Goal: Complete application form: Complete application form

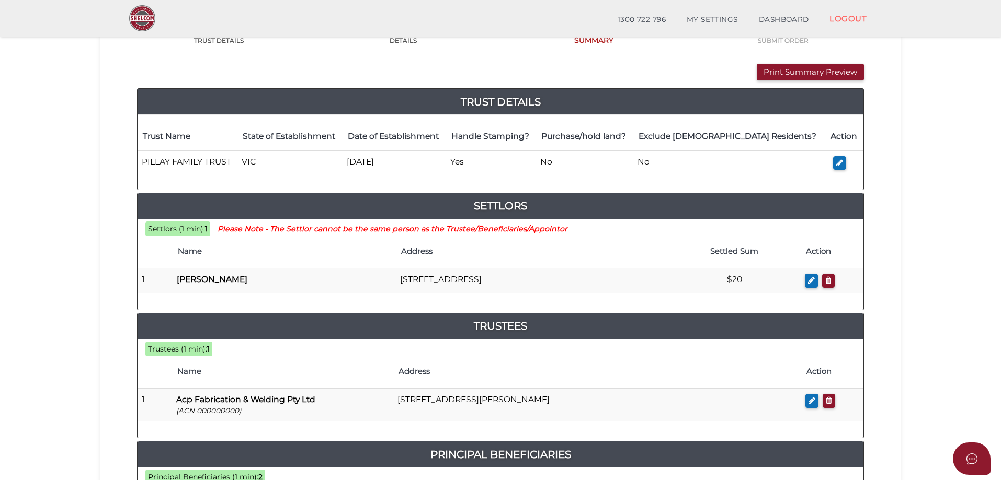
scroll to position [113, 0]
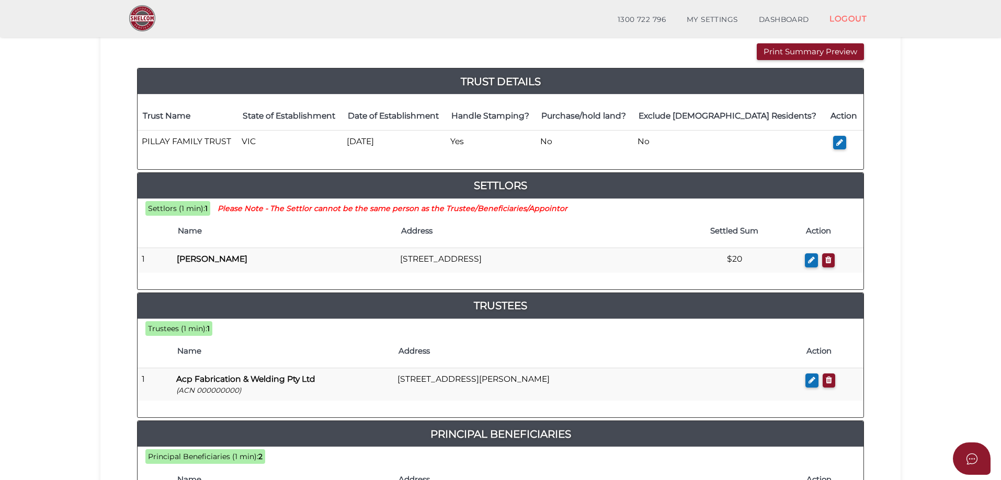
drag, startPoint x: 370, startPoint y: 478, endPoint x: 254, endPoint y: 460, distance: 117.5
click at [255, 461] on span "Principal Beneficiaries (1 min):" at bounding box center [203, 456] width 110 height 9
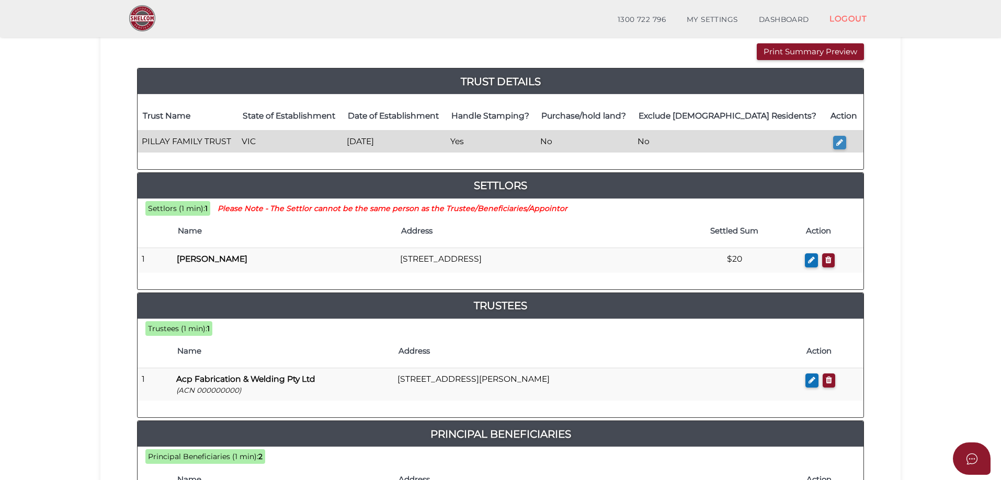
click at [844, 140] on button "button" at bounding box center [839, 143] width 13 height 14
type input "PILLAY FAMILY TRUST"
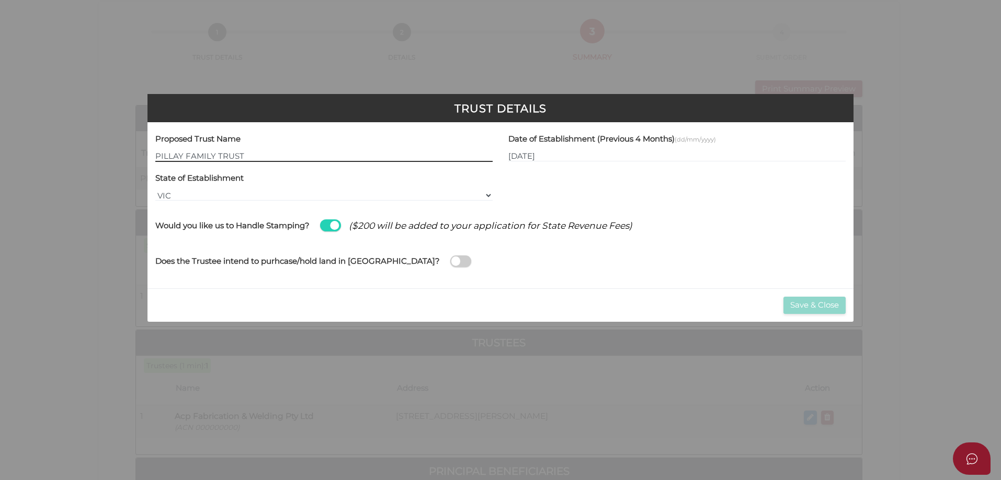
scroll to position [0, 0]
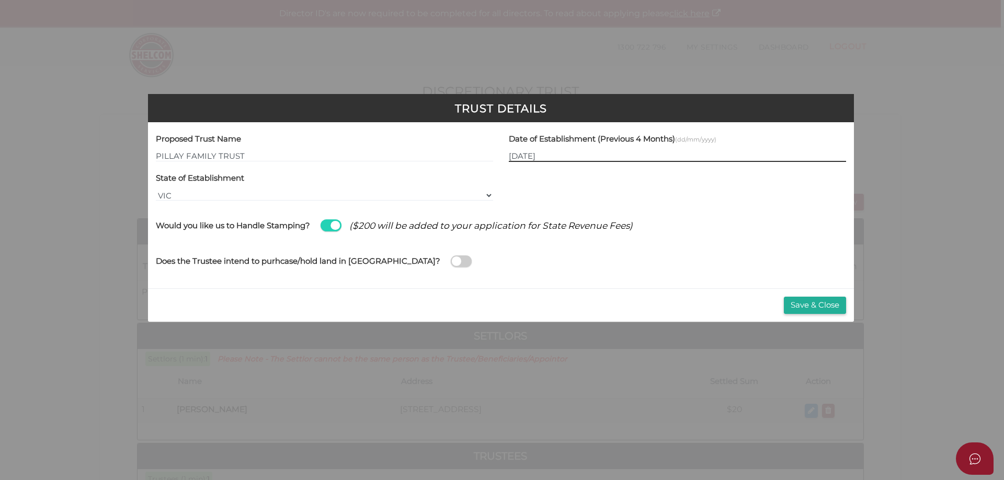
click at [511, 156] on input "26/08/2025" at bounding box center [677, 157] width 337 height 12
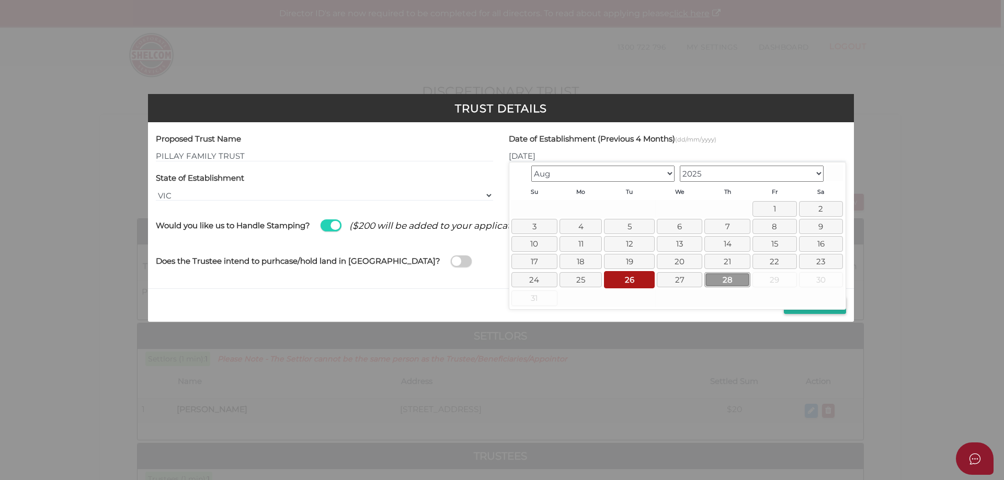
click at [723, 283] on link "28" at bounding box center [727, 279] width 46 height 15
type input "[DATE]"
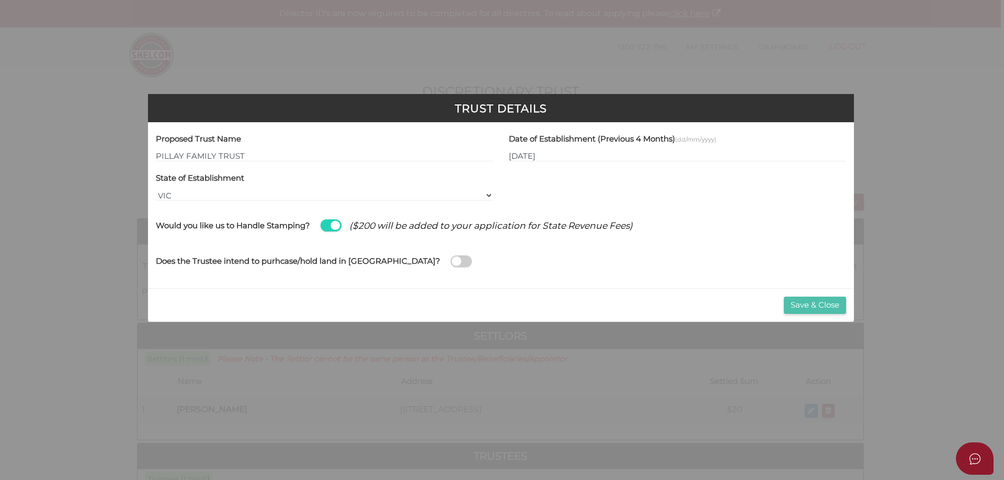
click at [817, 308] on button "Save & Close" at bounding box center [815, 305] width 62 height 17
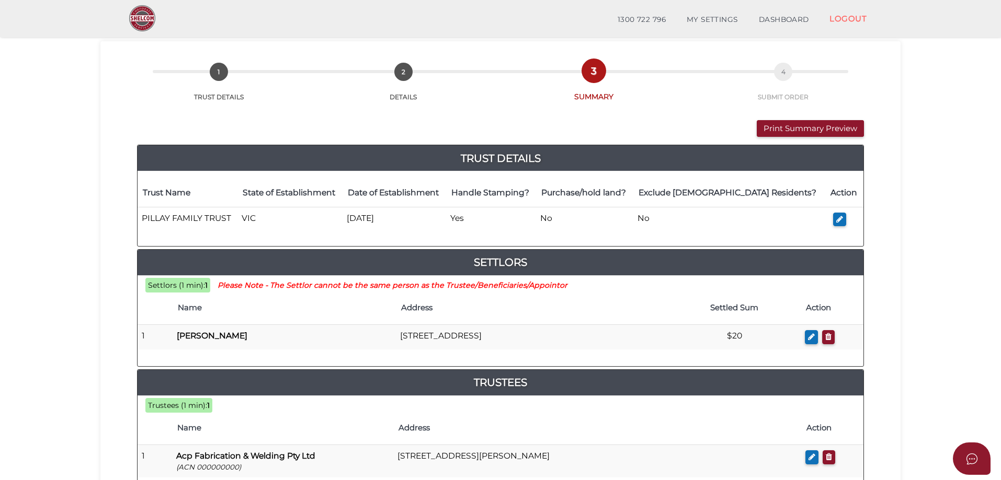
scroll to position [113, 0]
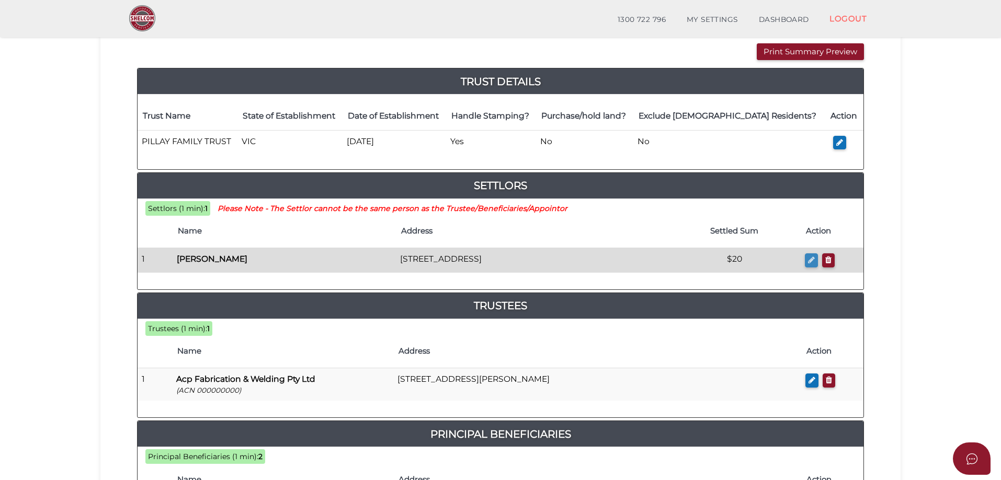
click at [810, 261] on icon "button" at bounding box center [811, 260] width 7 height 8
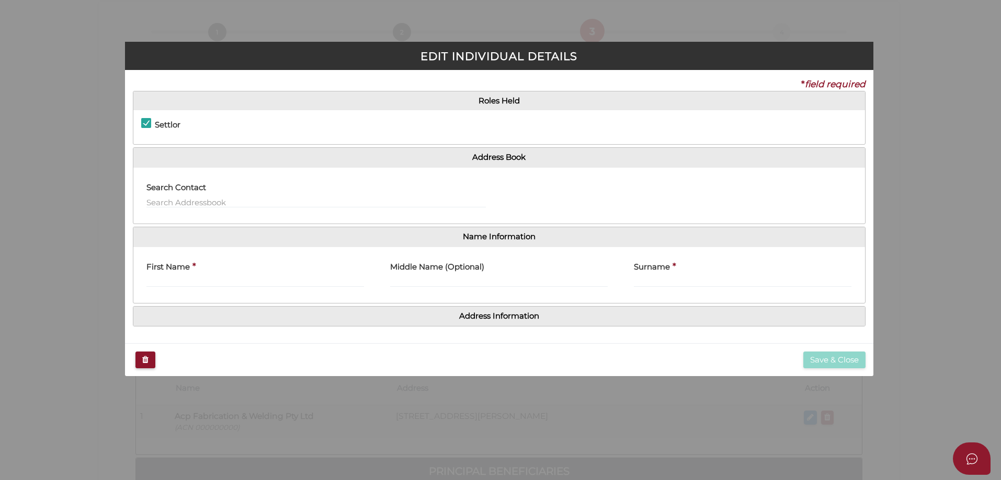
checkbox input "true"
type input "Nikolaos"
type input "Diakokolios"
type input "20"
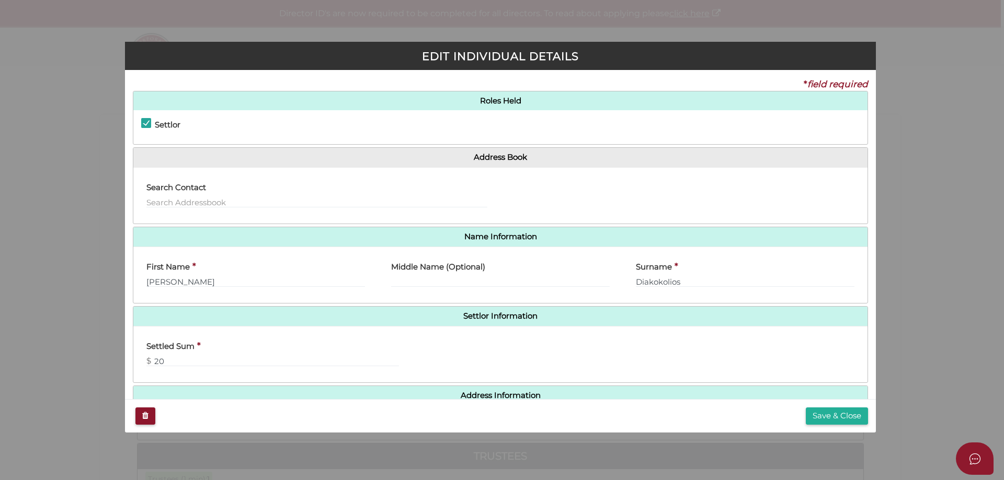
scroll to position [24, 0]
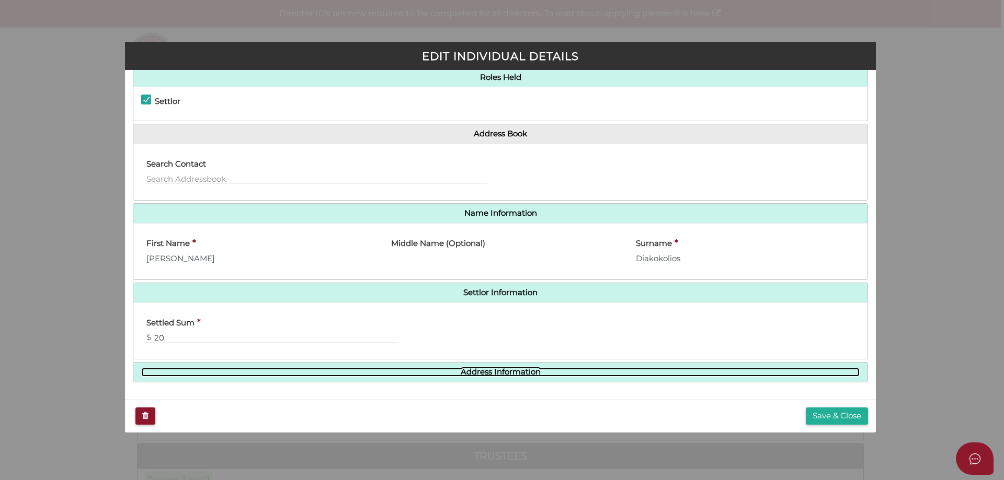
click at [488, 375] on link "Address Information" at bounding box center [500, 372] width 718 height 9
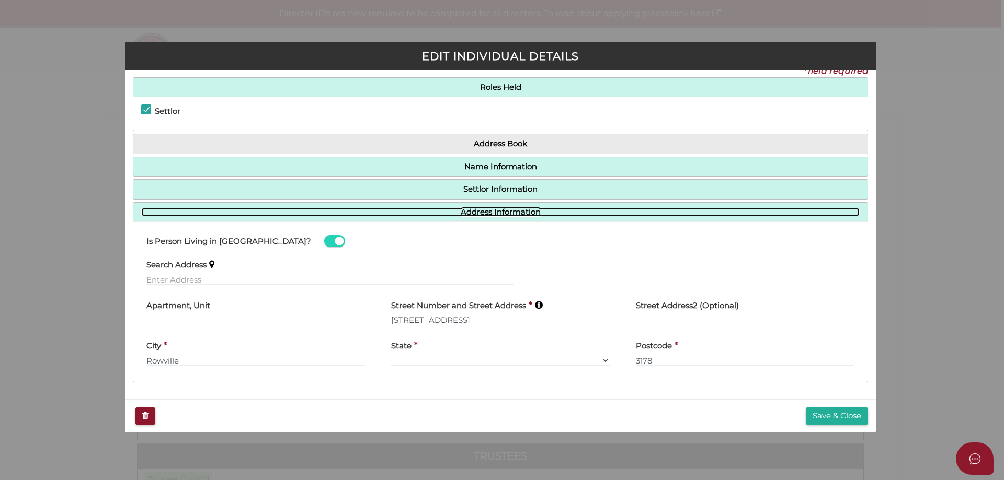
scroll to position [14, 0]
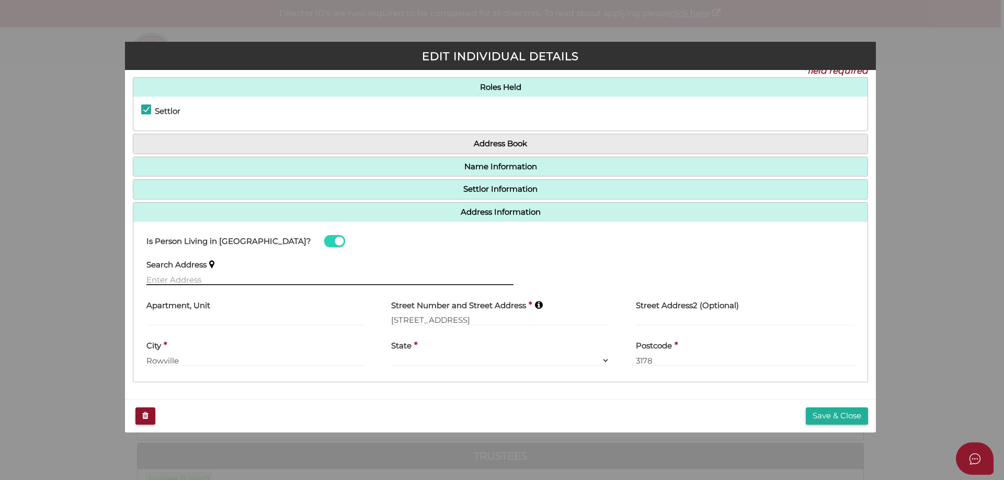
click at [248, 278] on input "text" at bounding box center [329, 280] width 367 height 12
click at [167, 280] on input "484 / 10 graham" at bounding box center [329, 280] width 367 height 12
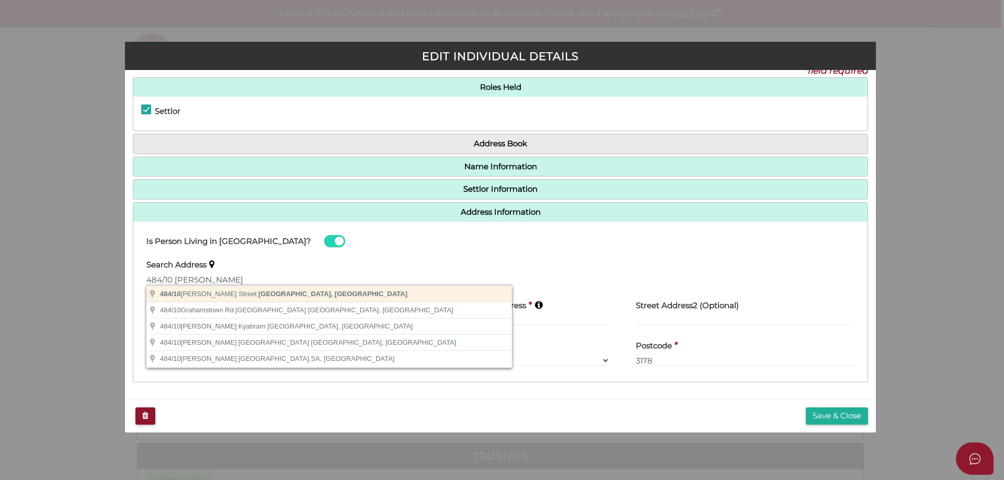
type input "484/10 Graham Street, Port Melbourne VIC, Australia"
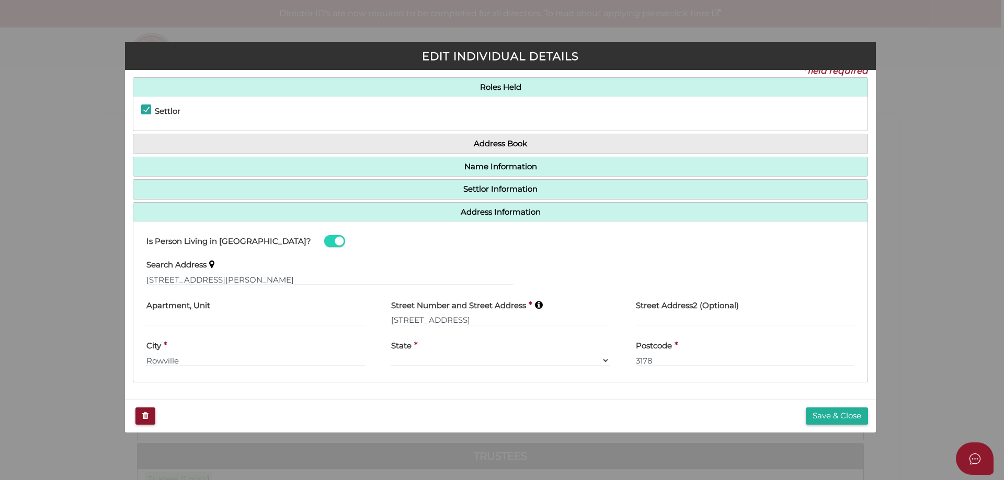
type input "[PERSON_NAME] Street"
type input "[GEOGRAPHIC_DATA]"
select select "VIC"
type input "3207"
click at [835, 412] on button "Save & Close" at bounding box center [837, 416] width 62 height 17
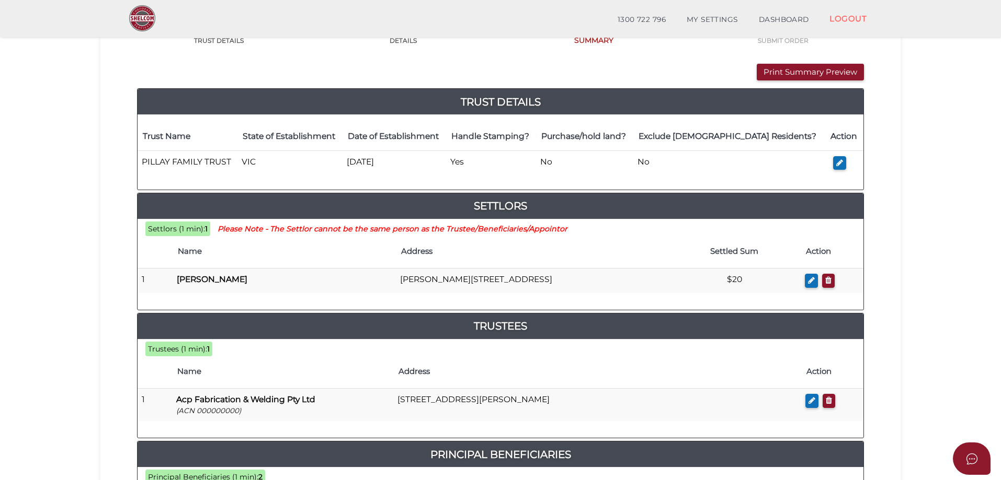
scroll to position [113, 0]
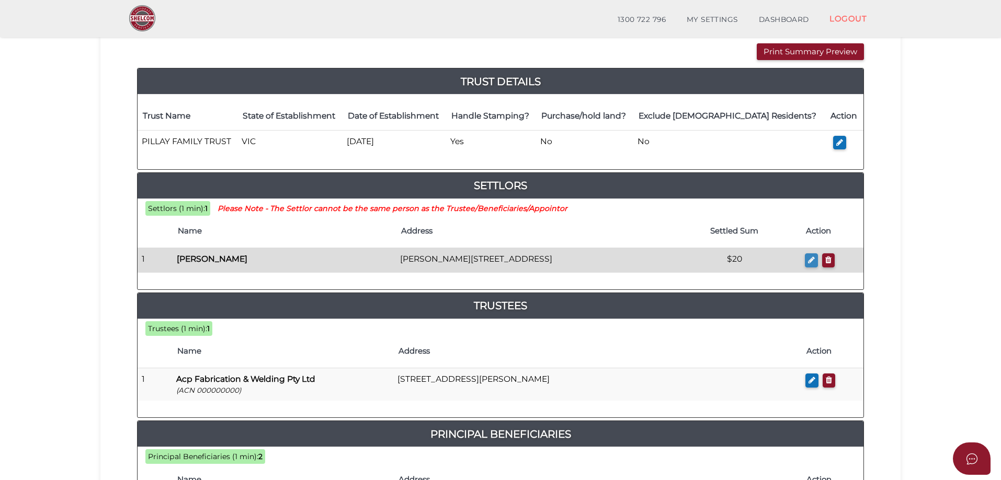
click at [807, 264] on button "button" at bounding box center [811, 261] width 13 height 14
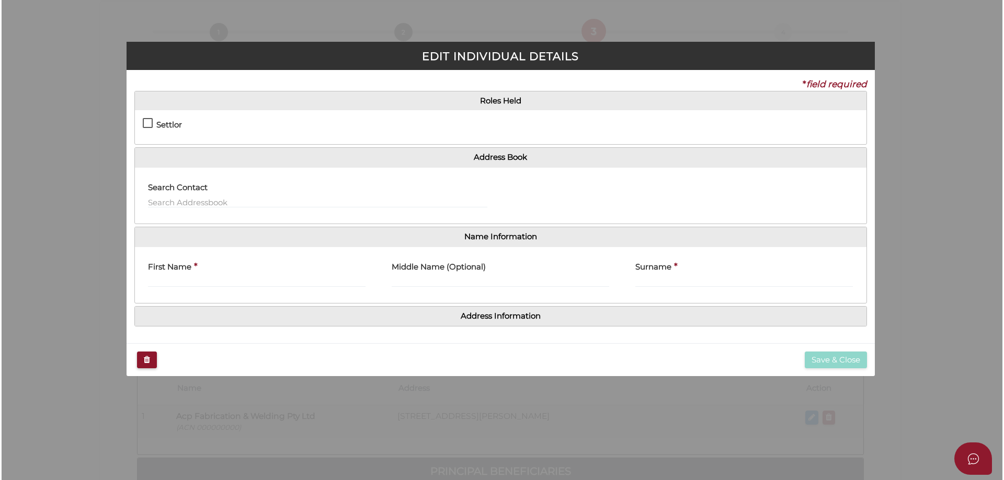
scroll to position [0, 0]
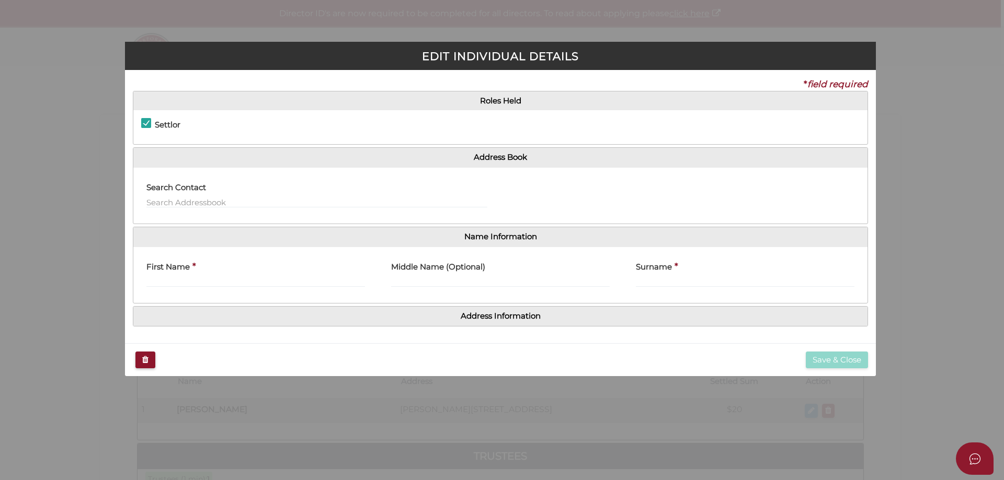
checkbox input "true"
type input "Nikolaos"
type input "Diakokolios"
type input "20"
type input "[PERSON_NAME] Street"
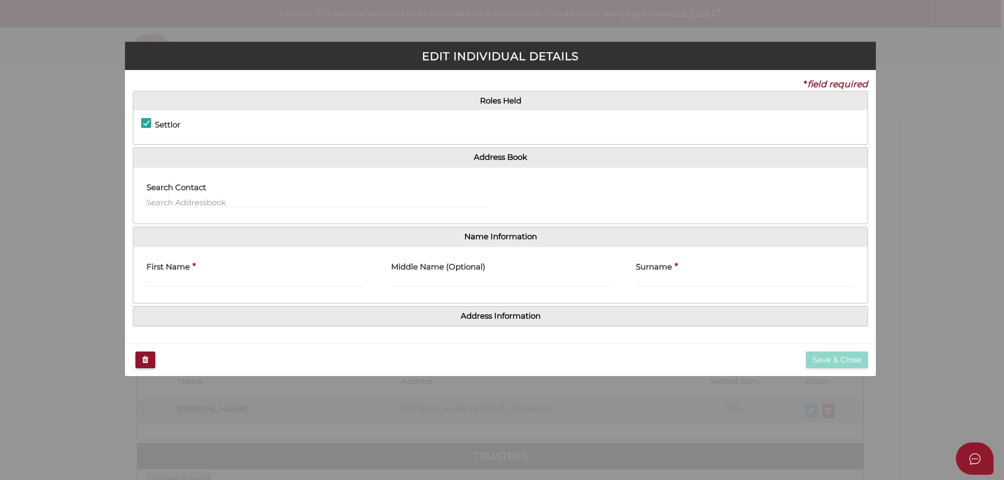
type input "[GEOGRAPHIC_DATA]"
select select
type input "3207"
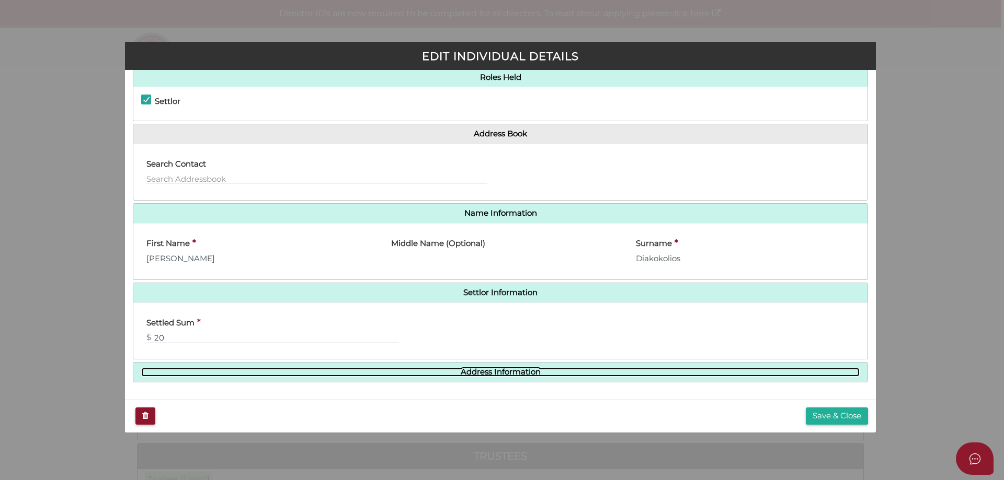
click at [491, 371] on link "Address Information" at bounding box center [500, 372] width 718 height 9
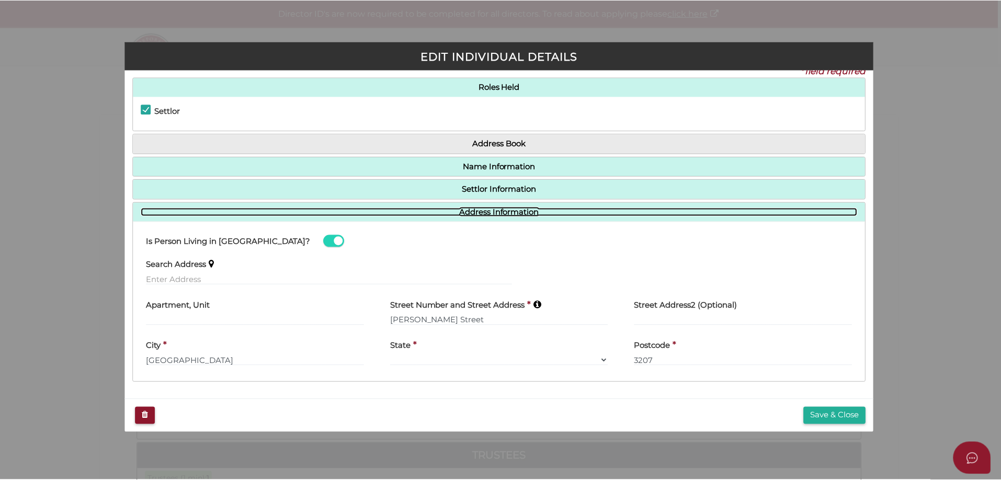
scroll to position [14, 0]
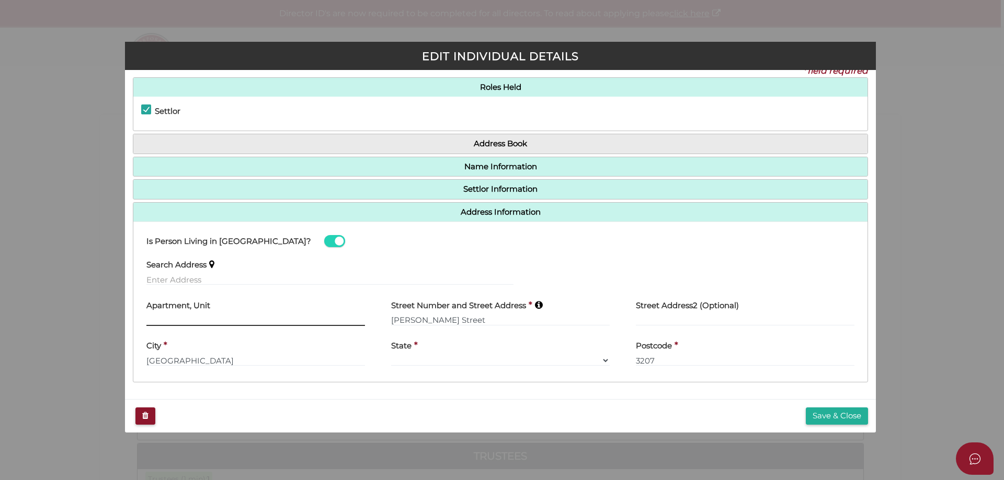
click at [278, 322] on input "text" at bounding box center [255, 321] width 219 height 12
type input "10"
click at [395, 322] on input "[PERSON_NAME] Street" at bounding box center [500, 321] width 219 height 12
type input "[STREET_ADDRESS][PERSON_NAME]"
click at [838, 414] on button "Save & Close" at bounding box center [837, 416] width 62 height 17
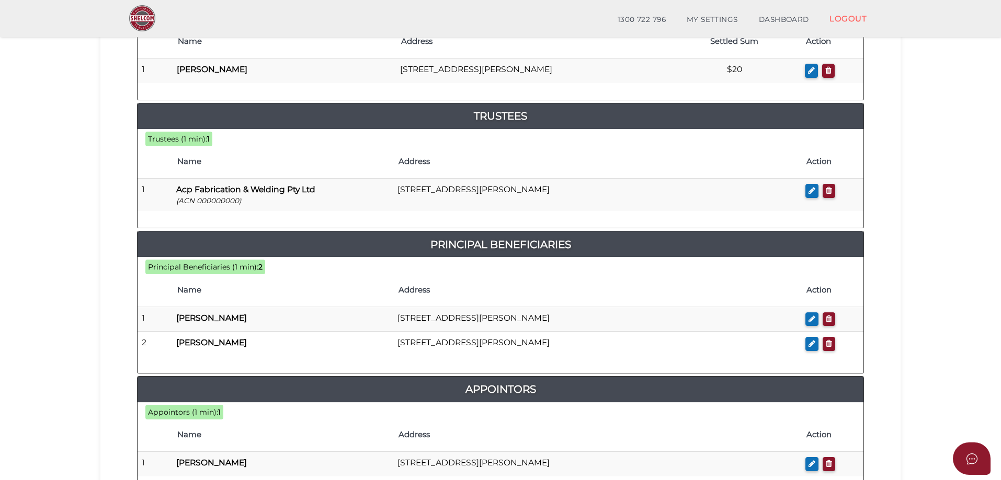
scroll to position [283, 0]
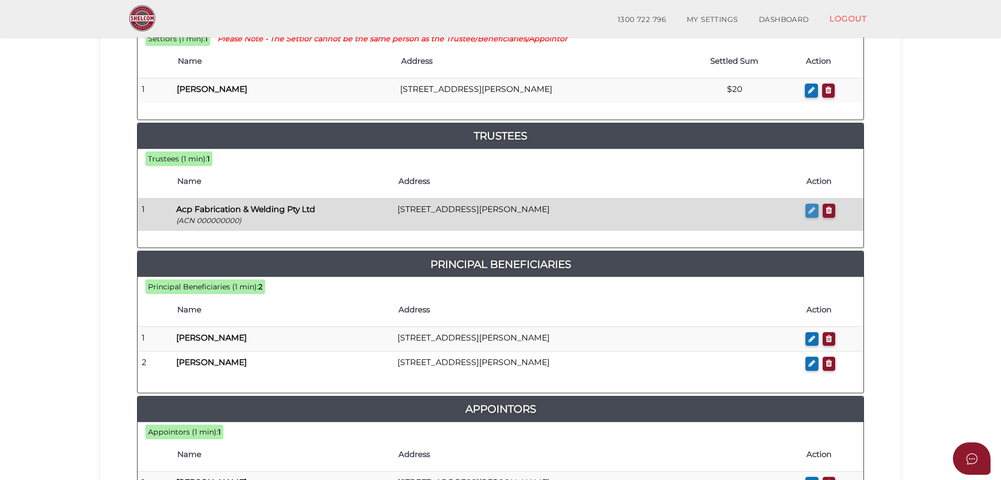
click at [808, 213] on icon "button" at bounding box center [811, 210] width 7 height 8
checkbox input "true"
type input "000000000"
type input "Acp Fabrication & Welding Pty Ltd"
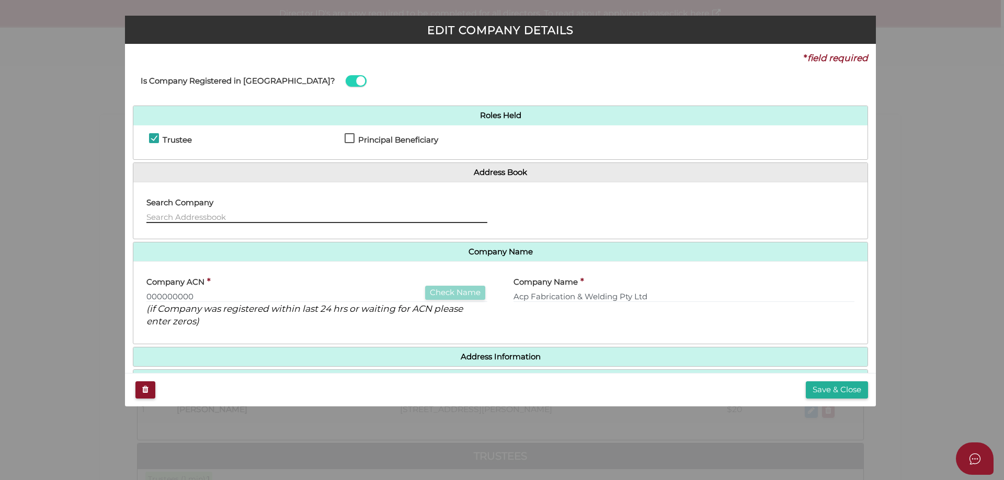
click at [260, 213] on input "text" at bounding box center [316, 218] width 341 height 12
click at [338, 219] on input "10/484" at bounding box center [316, 218] width 341 height 12
type input "1"
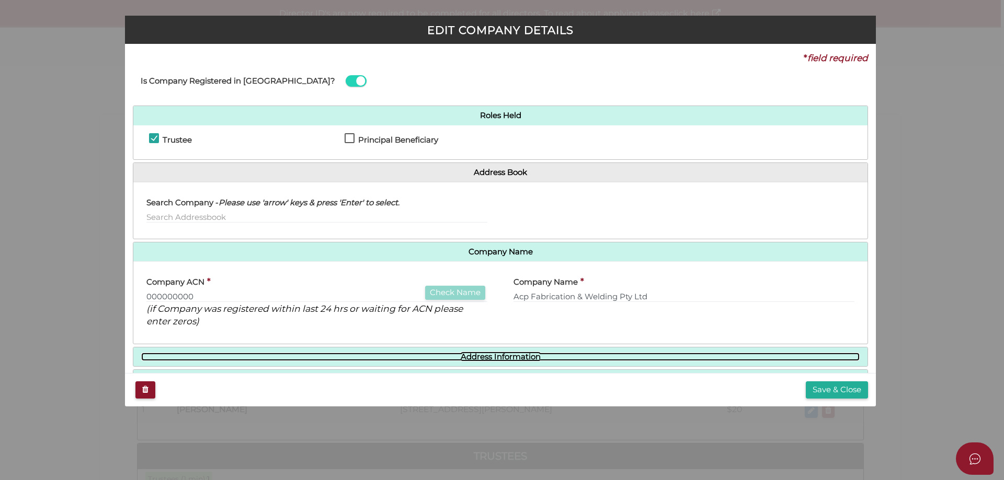
click at [472, 353] on link "Address Information" at bounding box center [500, 357] width 718 height 9
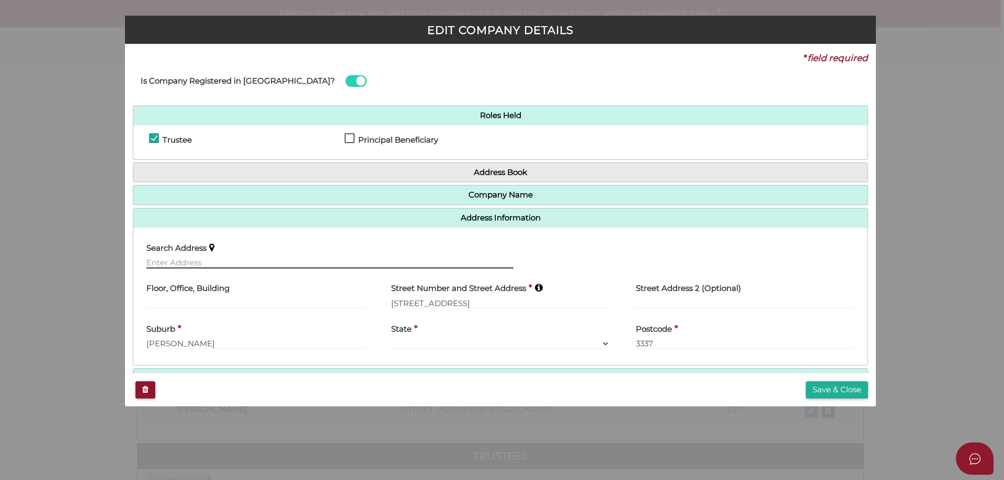
click at [250, 261] on input "text" at bounding box center [329, 263] width 367 height 12
type input "10/484 [PERSON_NAME]"
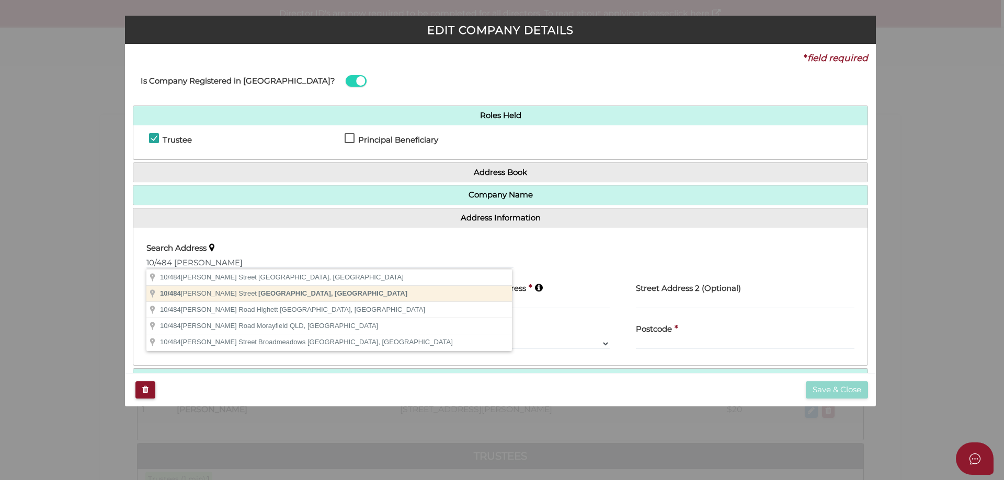
type input "10/484 Graham Street, Port Melbourne VIC, Australia"
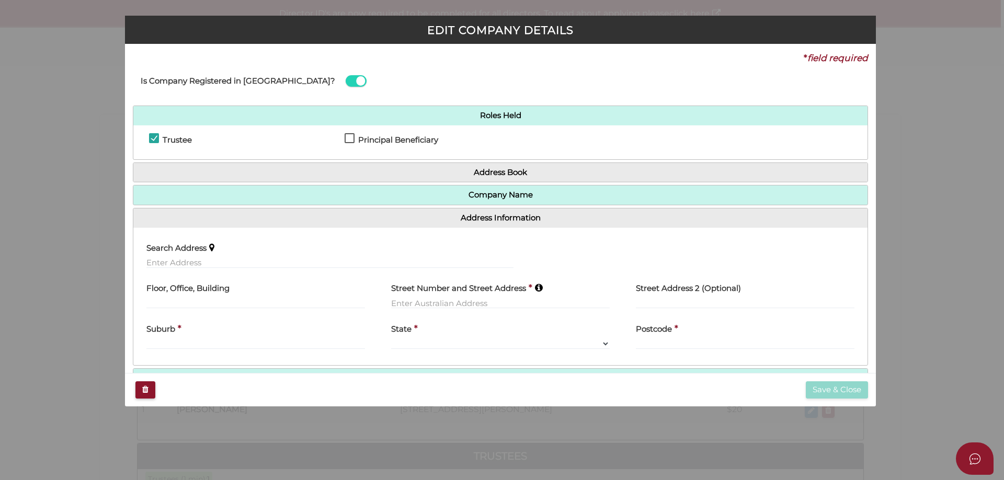
scroll to position [32, 0]
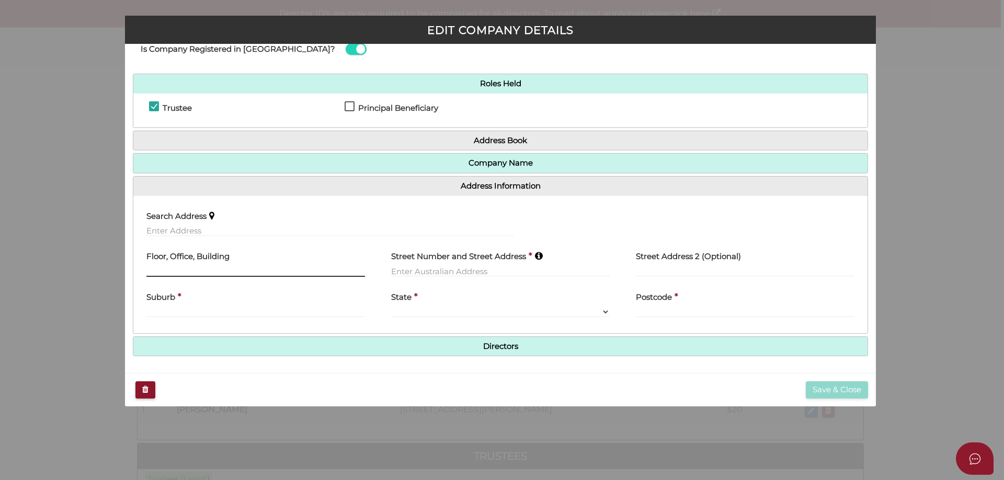
click at [190, 277] on input "text" at bounding box center [255, 272] width 219 height 12
type input "10"
type input "484 Graham Street"
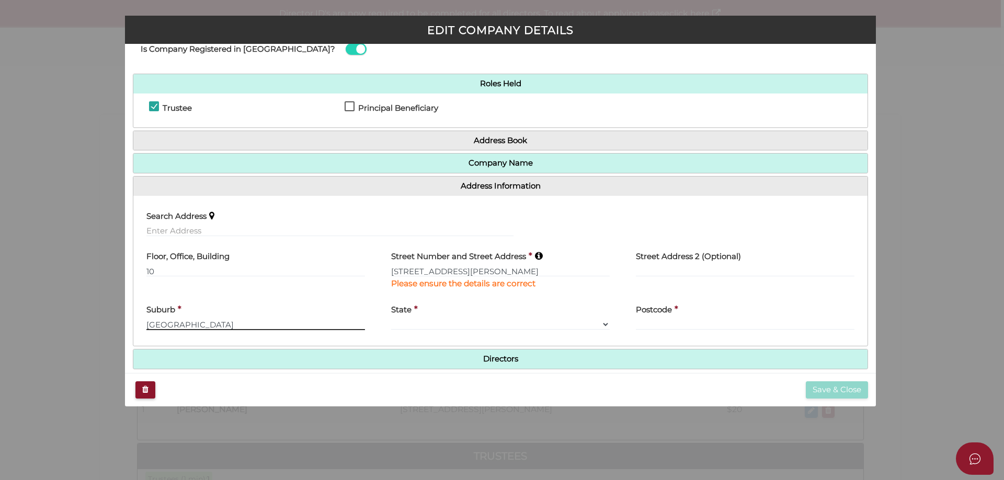
type input "Port Melbourne"
select select "VIC"
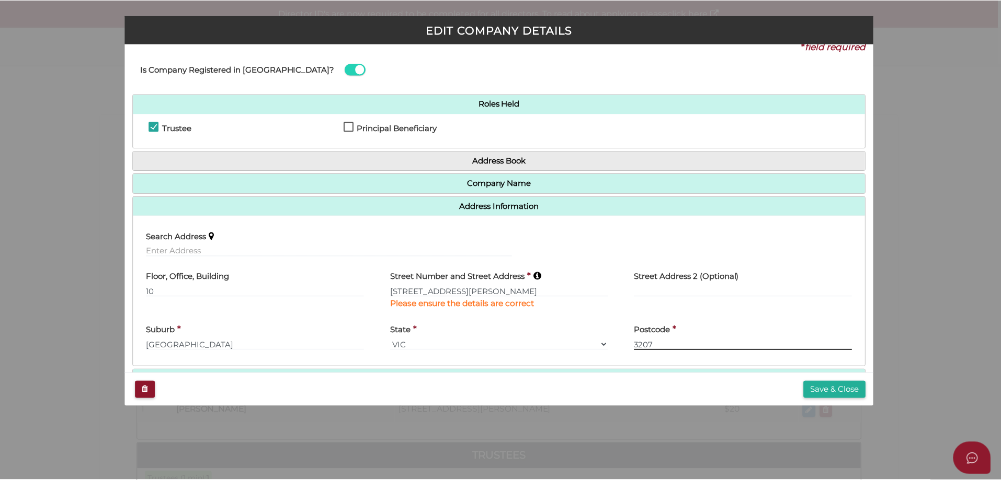
scroll to position [0, 0]
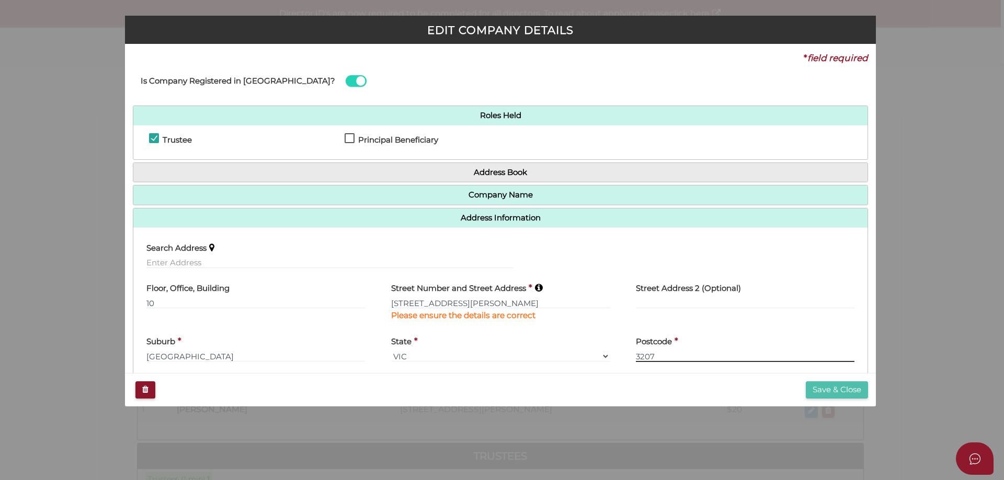
type input "3207"
click at [817, 392] on button "Save & Close" at bounding box center [837, 390] width 62 height 17
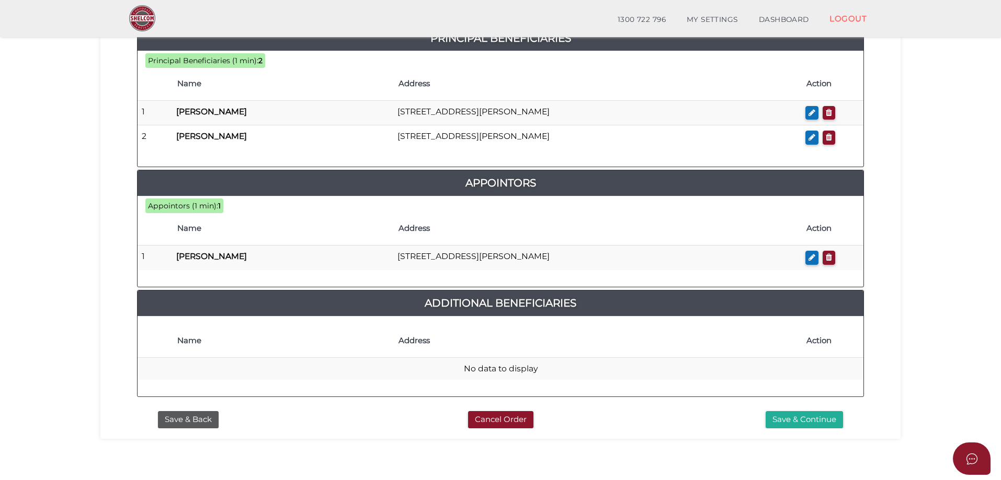
scroll to position [552, 0]
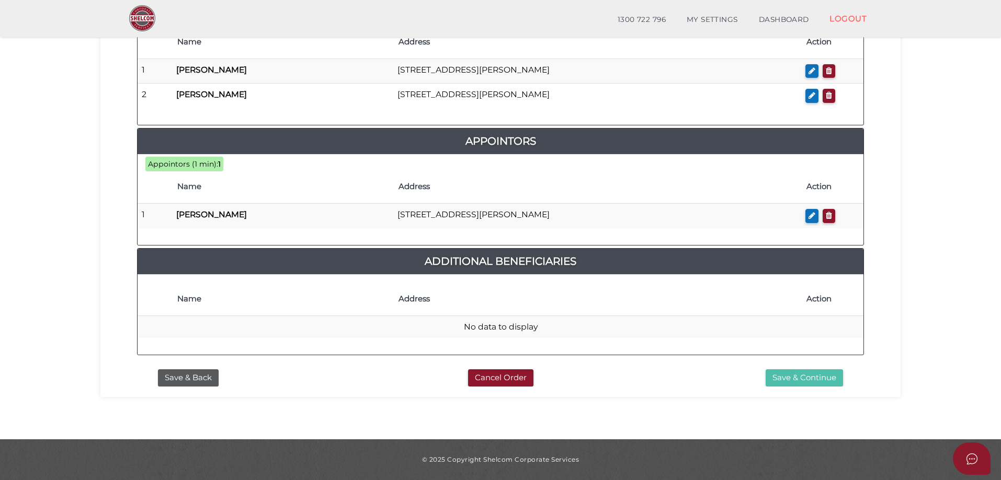
click at [774, 372] on button "Save & Continue" at bounding box center [803, 378] width 77 height 17
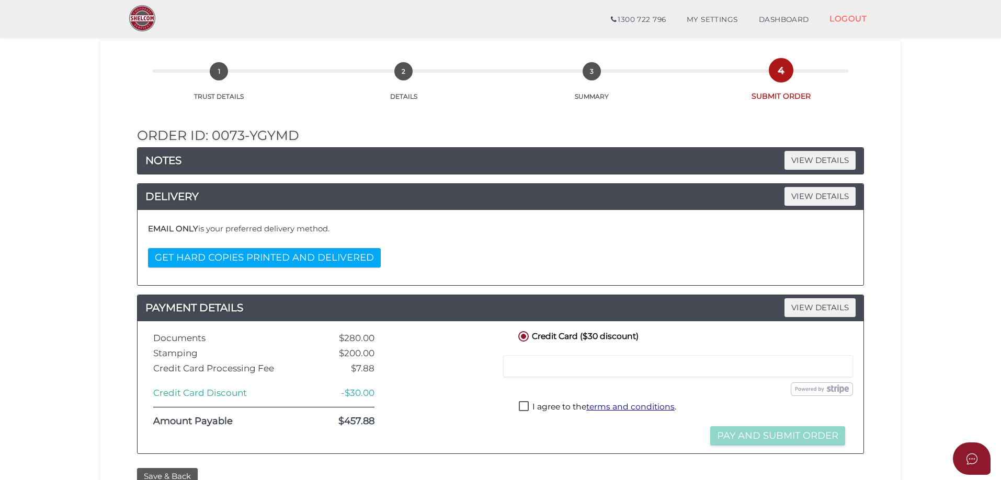
scroll to position [56, 0]
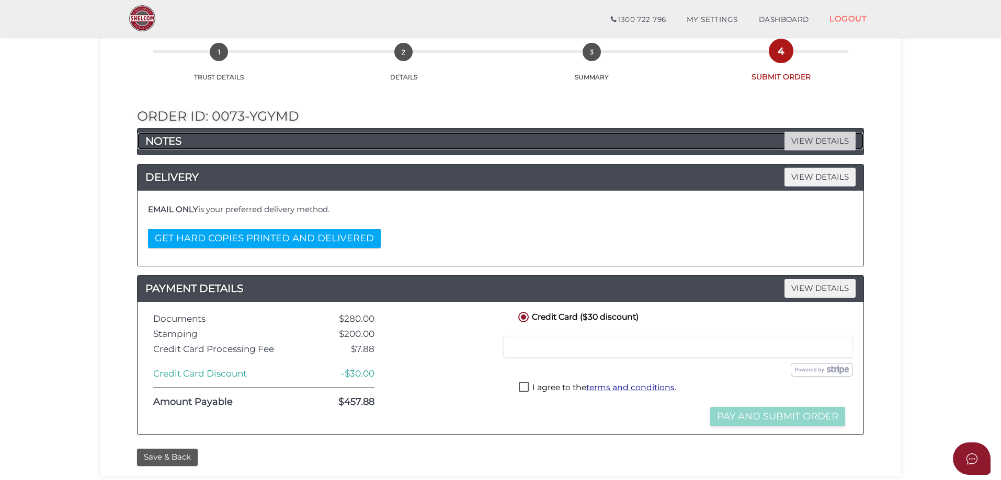
click at [816, 141] on span "VIEW DETAILS" at bounding box center [819, 141] width 71 height 18
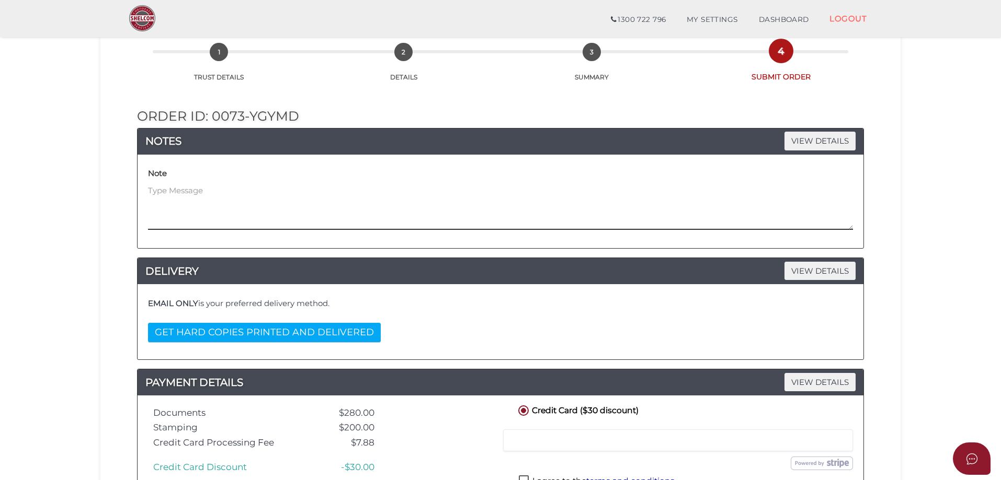
click at [337, 199] on textarea at bounding box center [500, 207] width 705 height 45
click at [308, 191] on textarea "The trustee company ACN is" at bounding box center [500, 207] width 705 height 45
drag, startPoint x: 267, startPoint y: 191, endPoint x: 140, endPoint y: 200, distance: 127.9
click at [140, 200] on div "Note The trustee company ACN is" at bounding box center [500, 202] width 726 height 94
click at [298, 191] on textarea "The trustee company ACN is" at bounding box center [500, 207] width 705 height 45
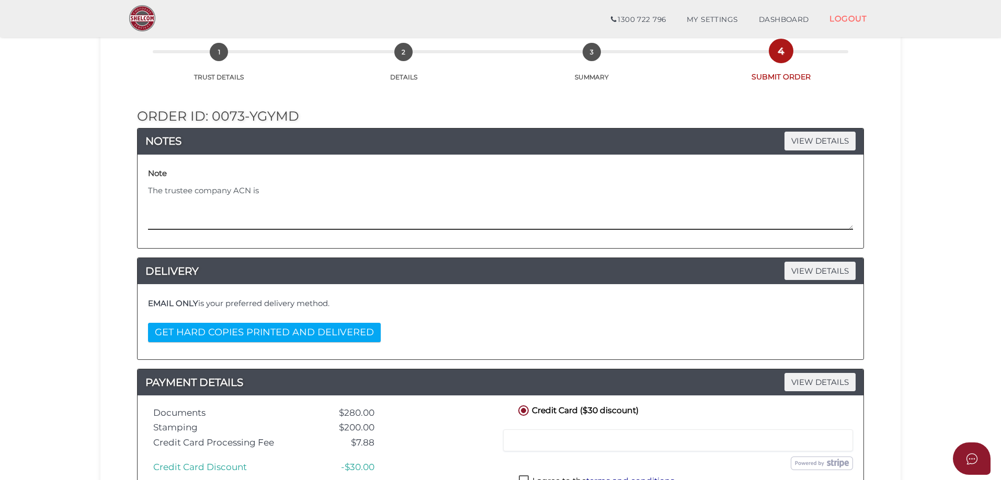
click at [312, 190] on textarea "The trustee company ACN is" at bounding box center [500, 207] width 705 height 45
click at [304, 189] on textarea "The trustee company ACN is 690" at bounding box center [500, 207] width 705 height 45
type textarea "The trustee company ACN is 690 449 391"
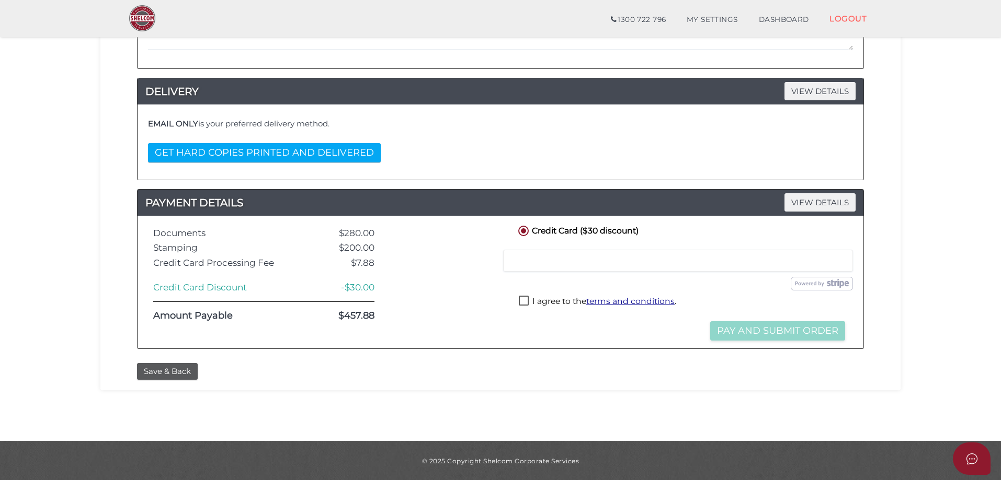
scroll to position [237, 0]
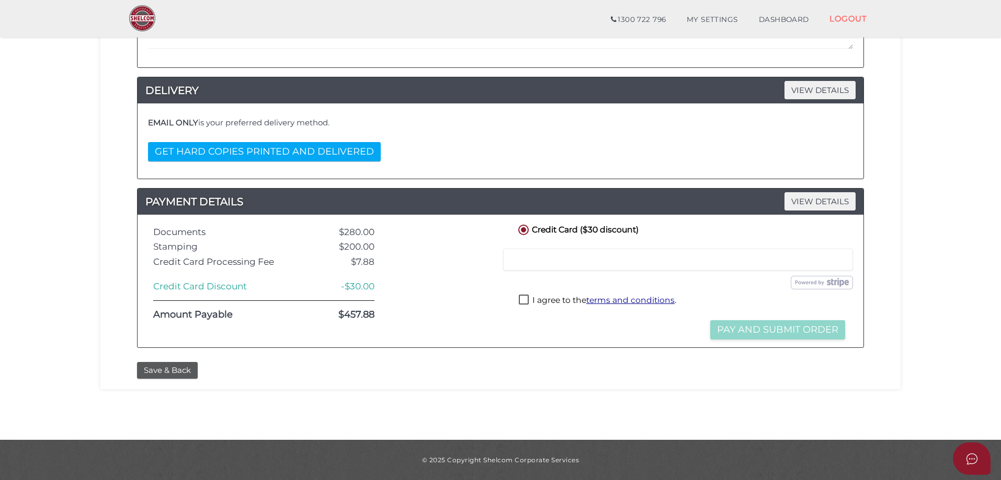
click at [580, 265] on div at bounding box center [678, 260] width 350 height 22
click at [522, 302] on label "I agree to the terms and conditions ." at bounding box center [597, 301] width 157 height 13
checkbox input "true"
click at [761, 327] on button "Pay and Submit Order" at bounding box center [777, 329] width 135 height 19
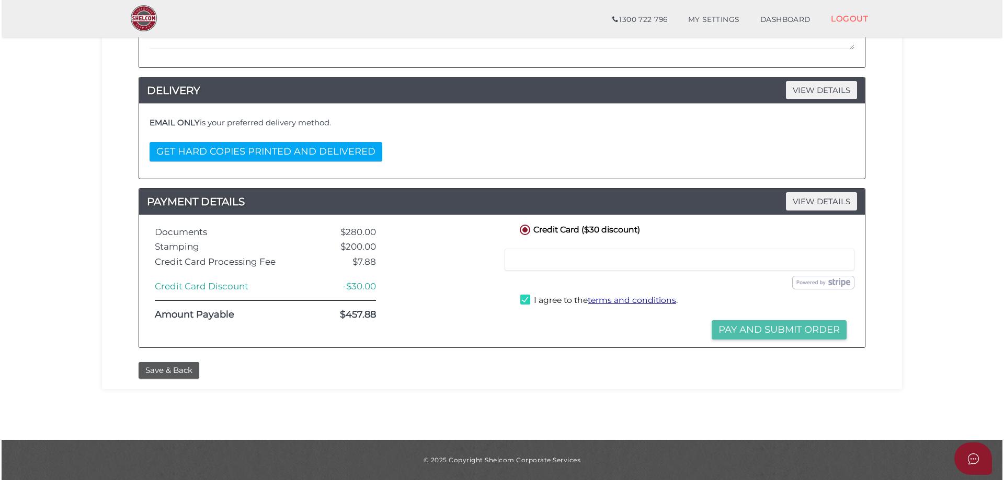
scroll to position [0, 0]
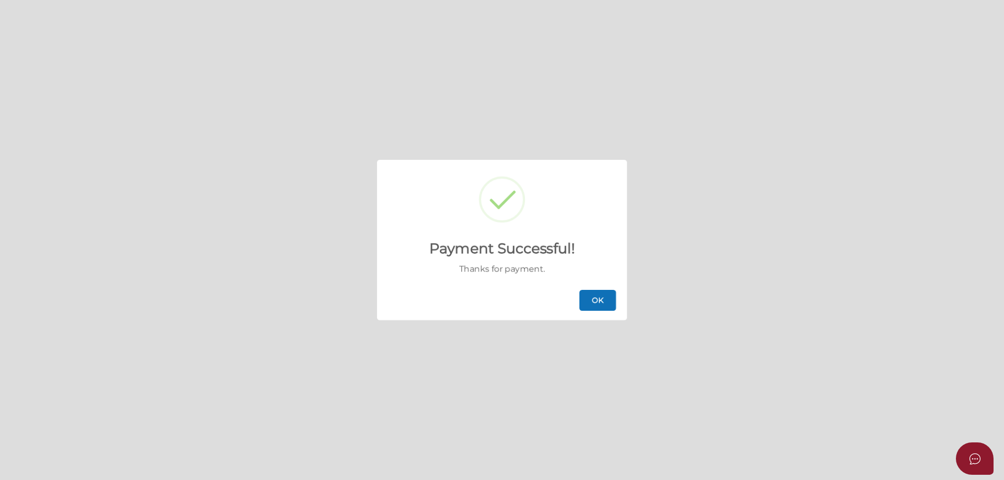
click at [598, 300] on button "OK" at bounding box center [597, 300] width 37 height 21
